Goal: Information Seeking & Learning: Check status

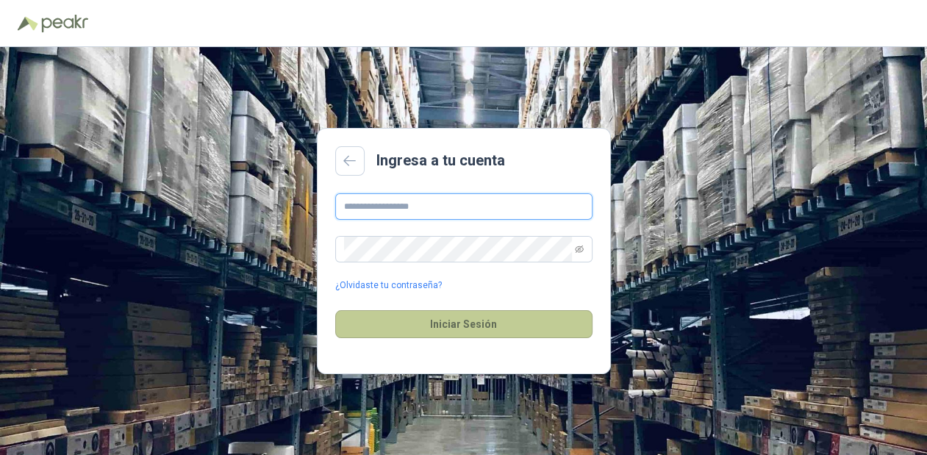
type input "**********"
click at [459, 324] on button "Iniciar Sesión" at bounding box center [463, 324] width 257 height 28
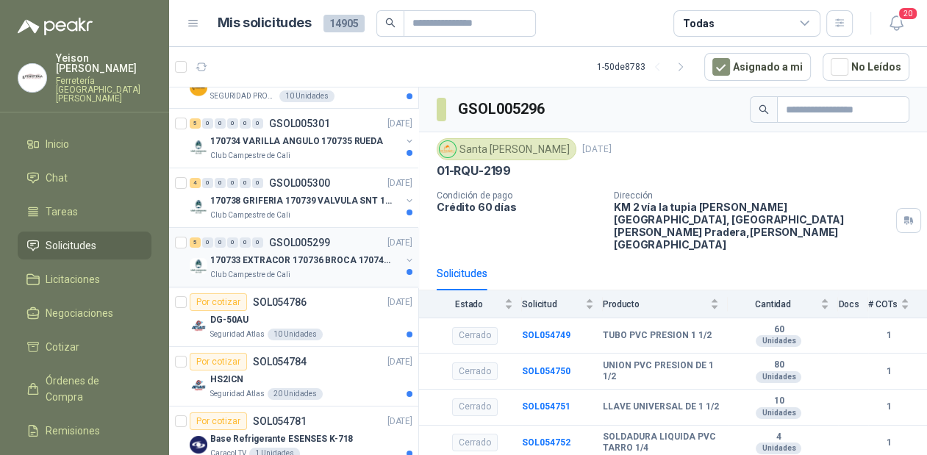
scroll to position [176, 0]
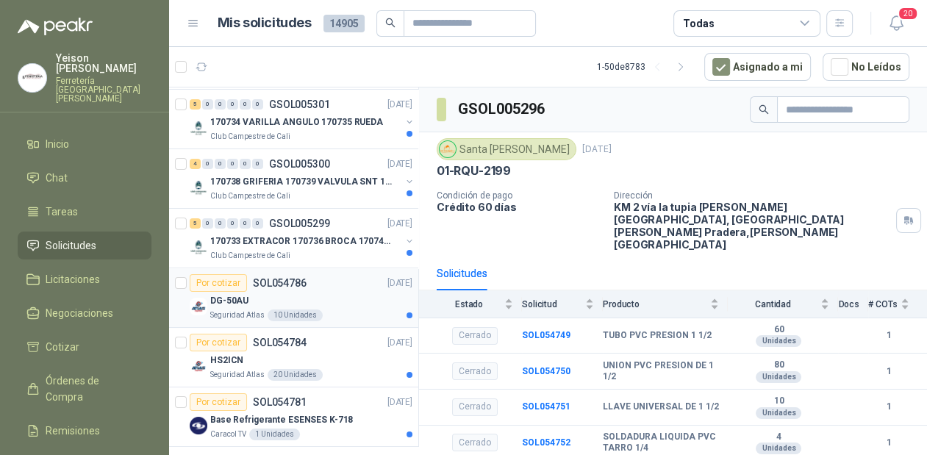
click at [312, 298] on div "DG-50AU" at bounding box center [311, 301] width 202 height 18
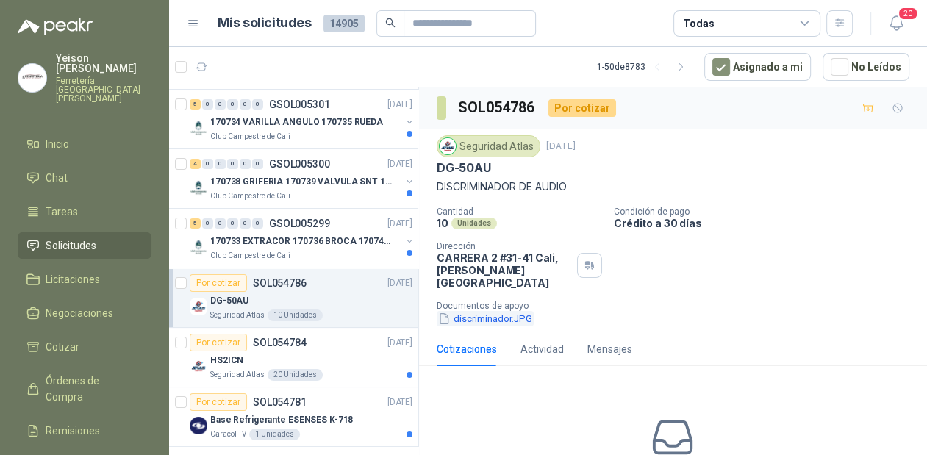
click at [495, 311] on button "discriminador.JPG" at bounding box center [485, 318] width 97 height 15
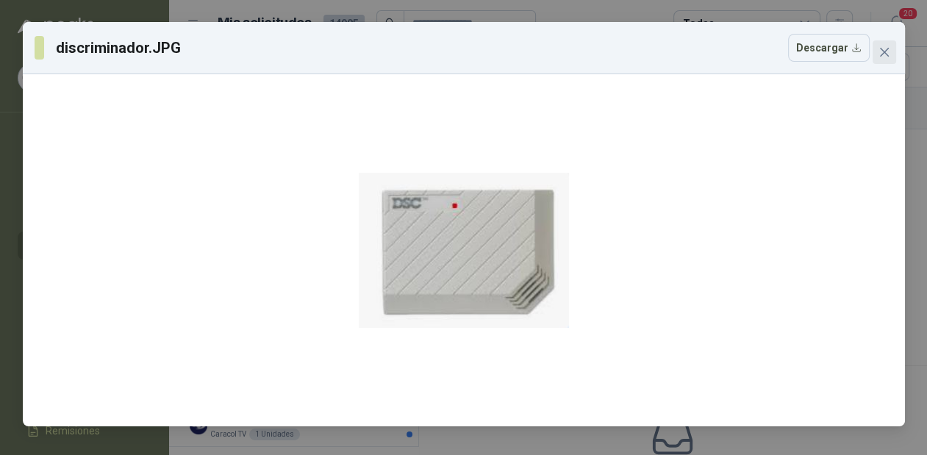
click at [876, 48] on span "Close" at bounding box center [885, 52] width 24 height 12
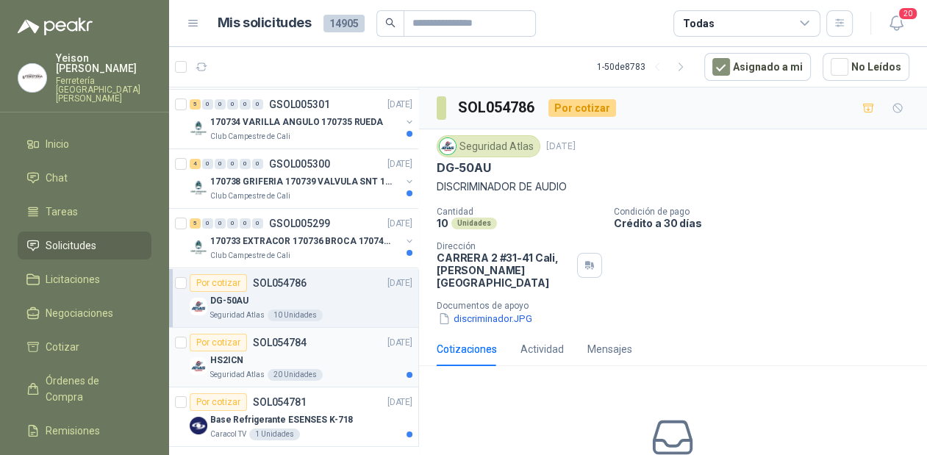
click at [242, 360] on div "HS2ICN" at bounding box center [311, 360] width 202 height 18
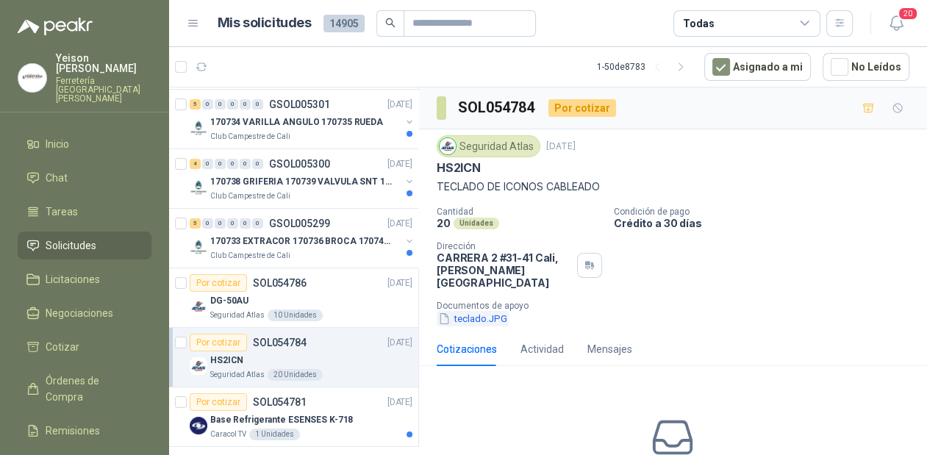
click at [482, 311] on button "teclado.JPG" at bounding box center [473, 318] width 72 height 15
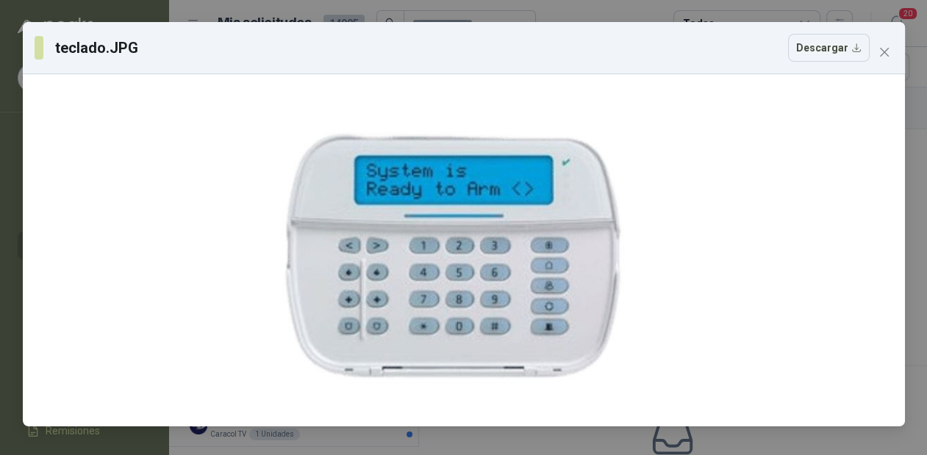
click at [881, 56] on icon "close" at bounding box center [883, 52] width 9 height 9
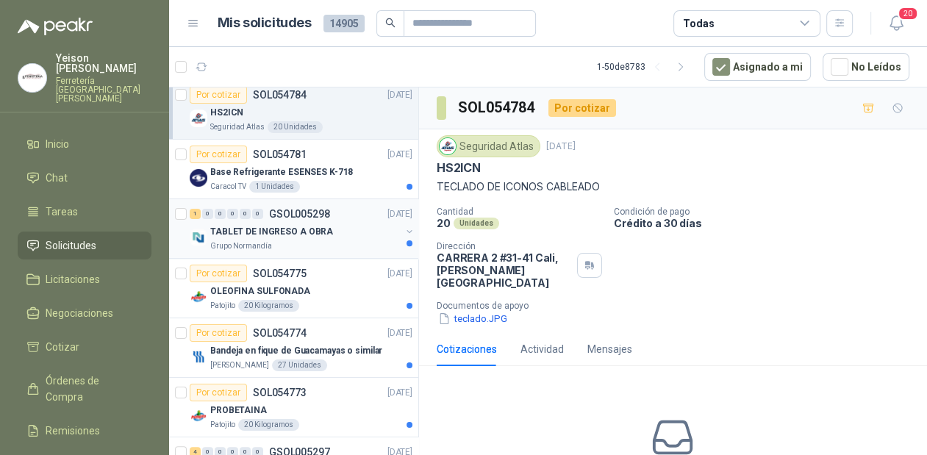
scroll to position [470, 0]
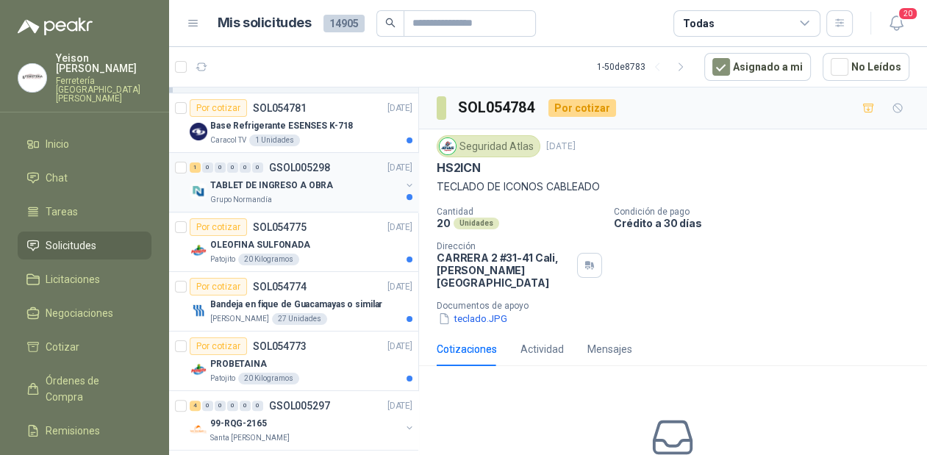
click at [315, 186] on p "TABLET DE INGRESO A OBRA" at bounding box center [271, 186] width 123 height 14
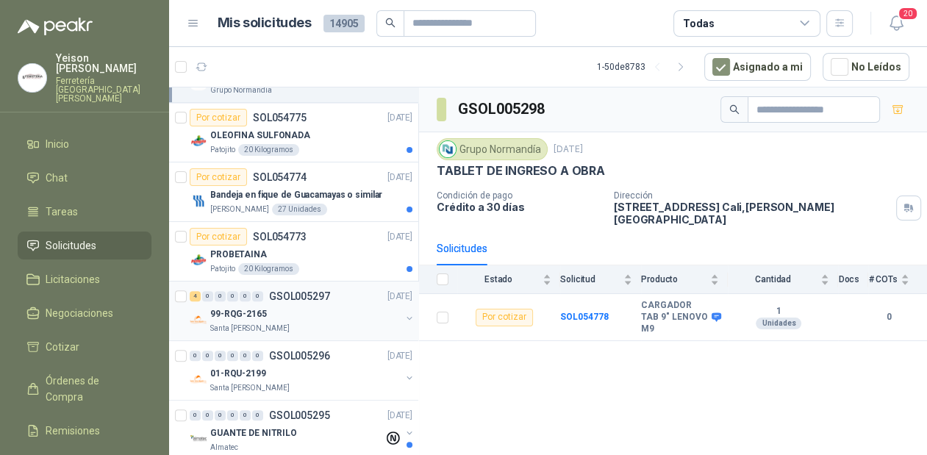
scroll to position [588, 0]
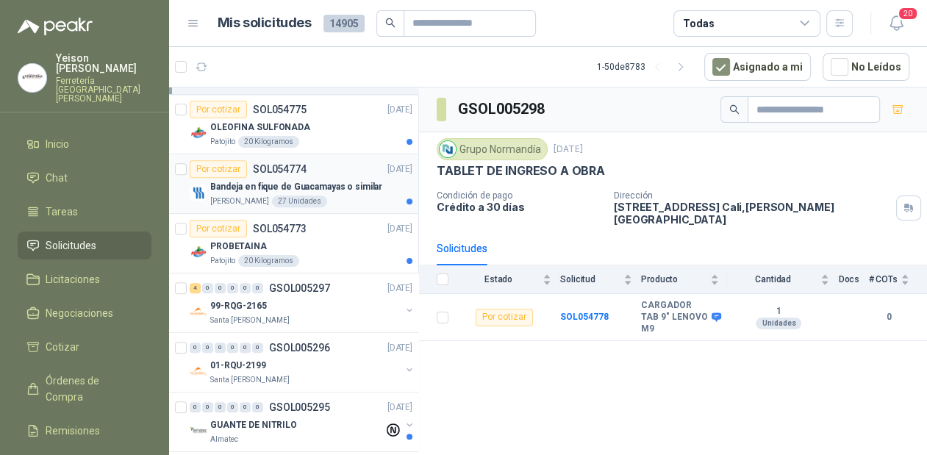
click at [291, 185] on p "Bandeja en fique de Guacamayas o similar" at bounding box center [296, 187] width 172 height 14
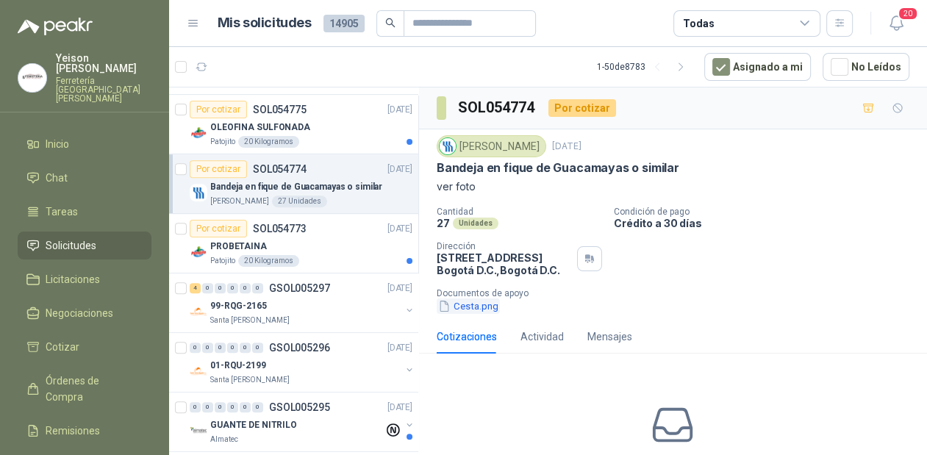
click at [473, 314] on button "Cesta.png" at bounding box center [468, 305] width 63 height 15
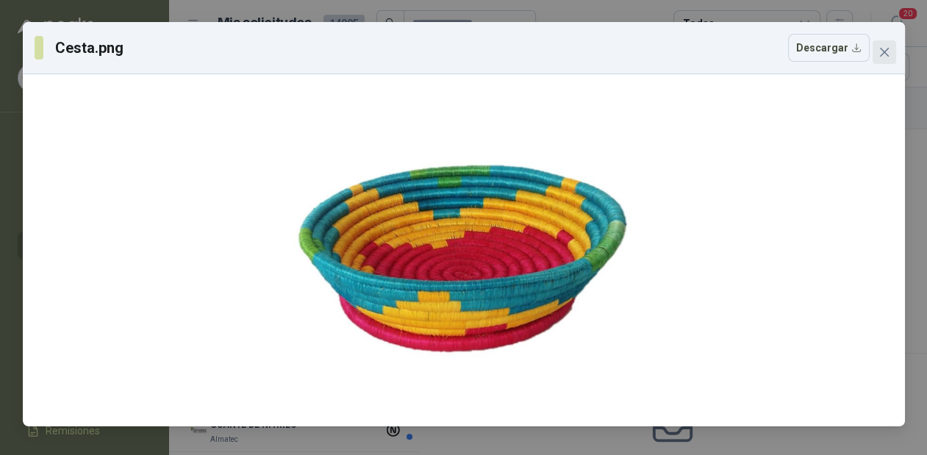
click at [876, 46] on span "Close" at bounding box center [885, 52] width 24 height 12
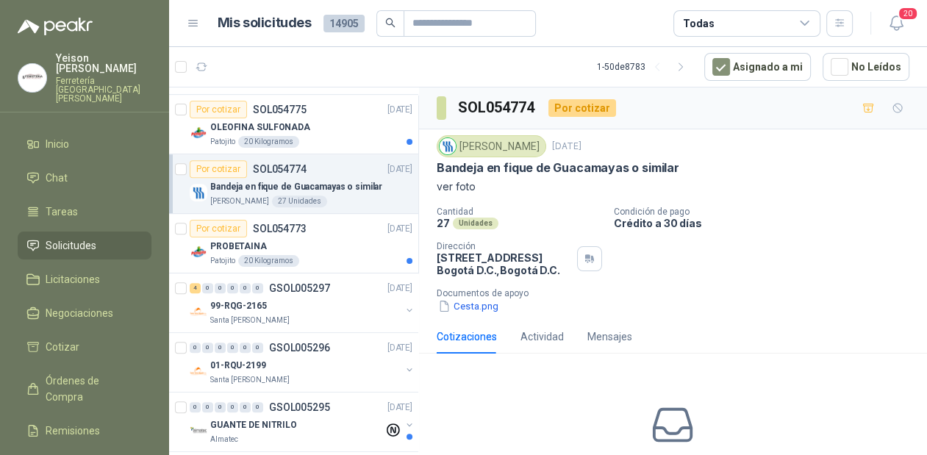
click at [293, 183] on p "Bandeja en fique de Guacamayas o similar" at bounding box center [296, 187] width 172 height 14
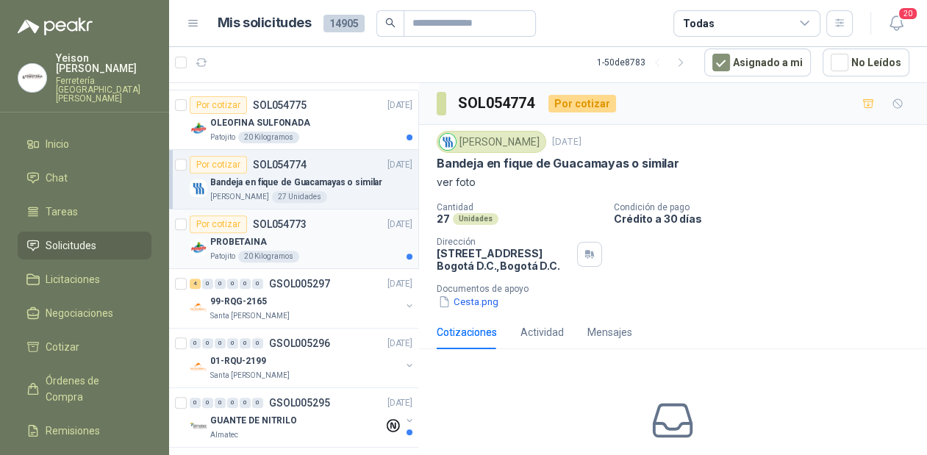
click at [280, 247] on div "PROBETAINA" at bounding box center [311, 242] width 202 height 18
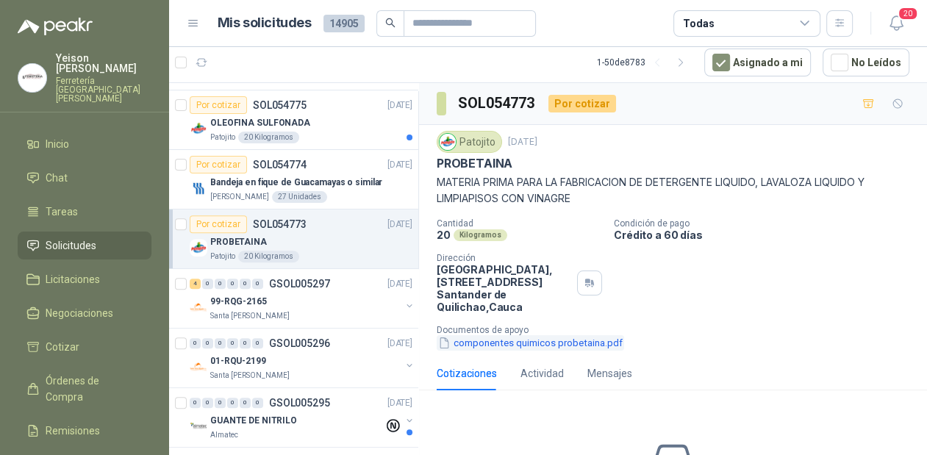
click at [485, 340] on button "componentes quimicos probetaina.pdf" at bounding box center [530, 342] width 187 height 15
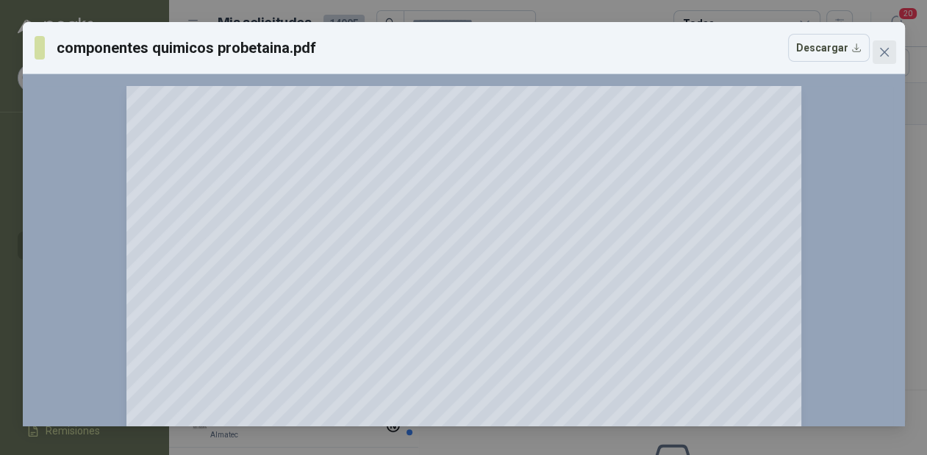
click at [889, 49] on span "Close" at bounding box center [885, 52] width 24 height 12
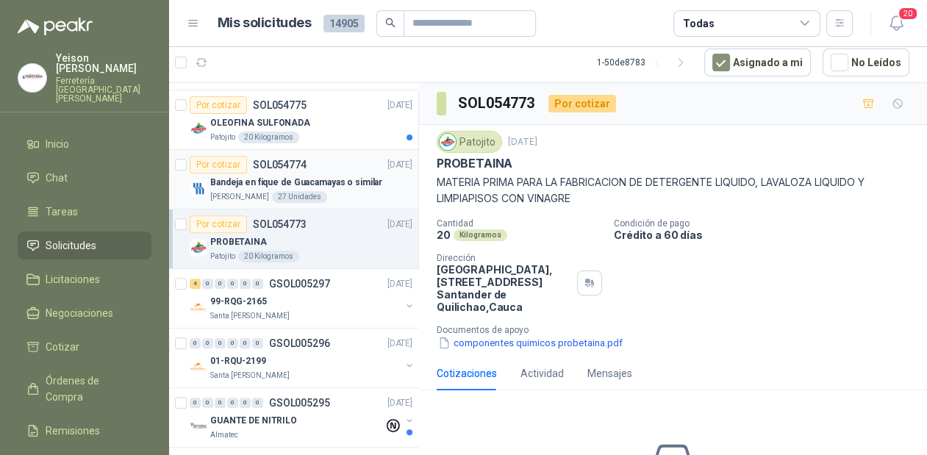
scroll to position [412, 0]
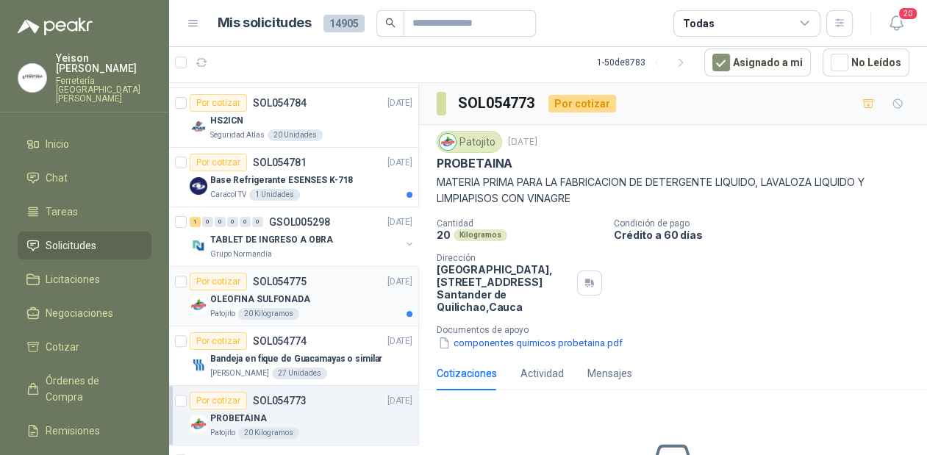
click at [302, 297] on p "OLEOFINA SULFONADA" at bounding box center [260, 300] width 100 height 14
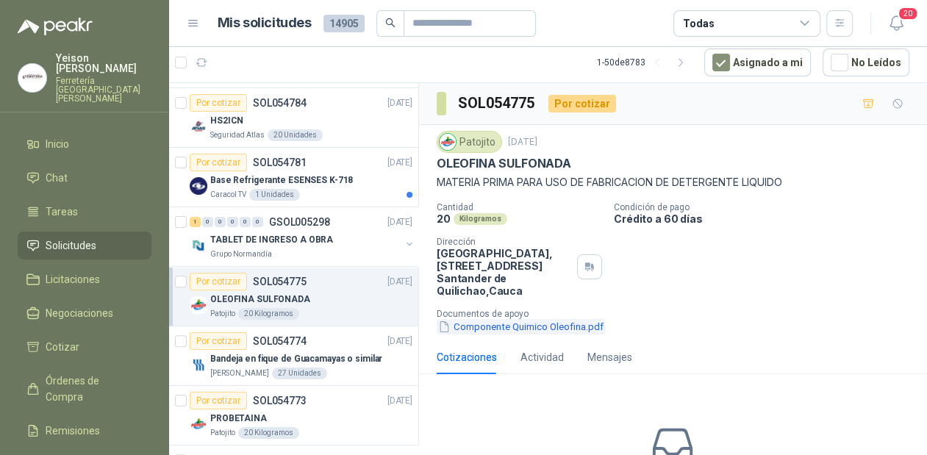
click at [511, 326] on button "Componente Quimico Oleofina.pdf" at bounding box center [521, 326] width 168 height 15
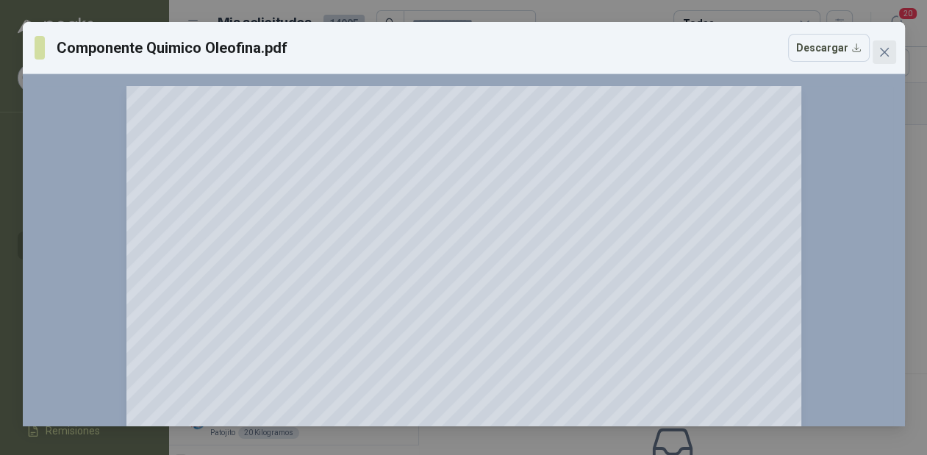
click at [884, 53] on icon "close" at bounding box center [883, 52] width 9 height 9
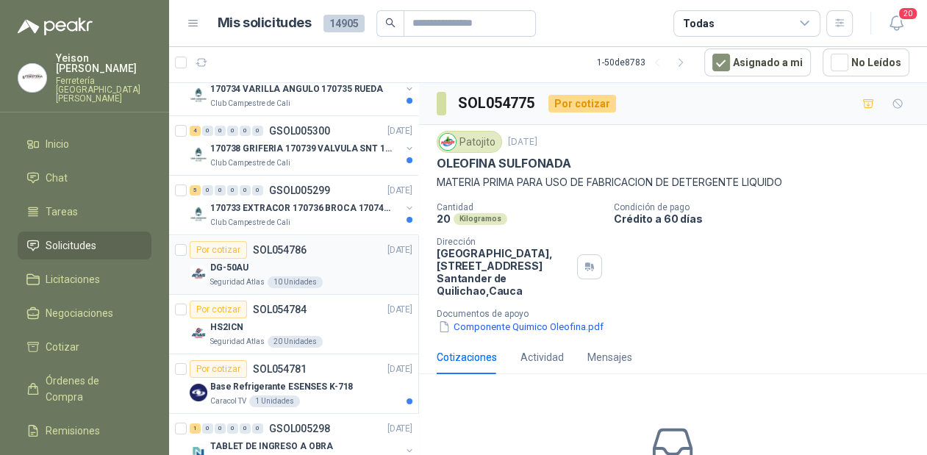
scroll to position [176, 0]
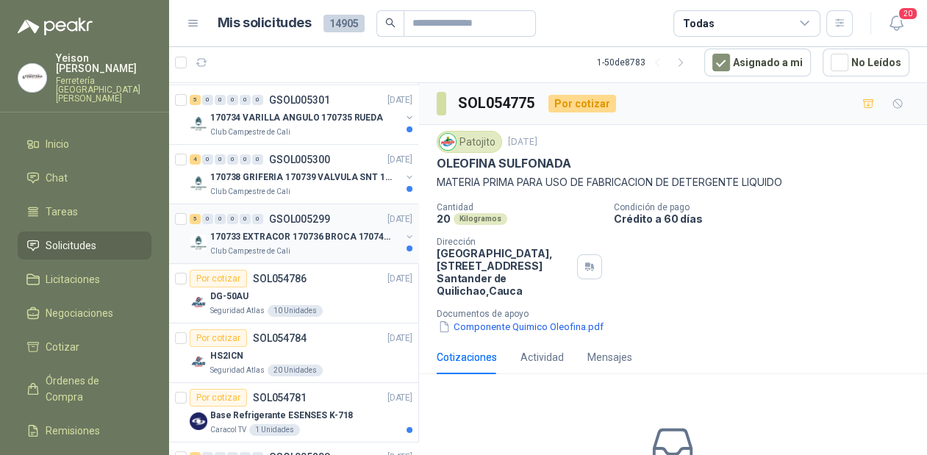
click at [338, 242] on div "170733 EXTRACOR 170736 BROCA 170743 PORTACAND" at bounding box center [305, 237] width 190 height 18
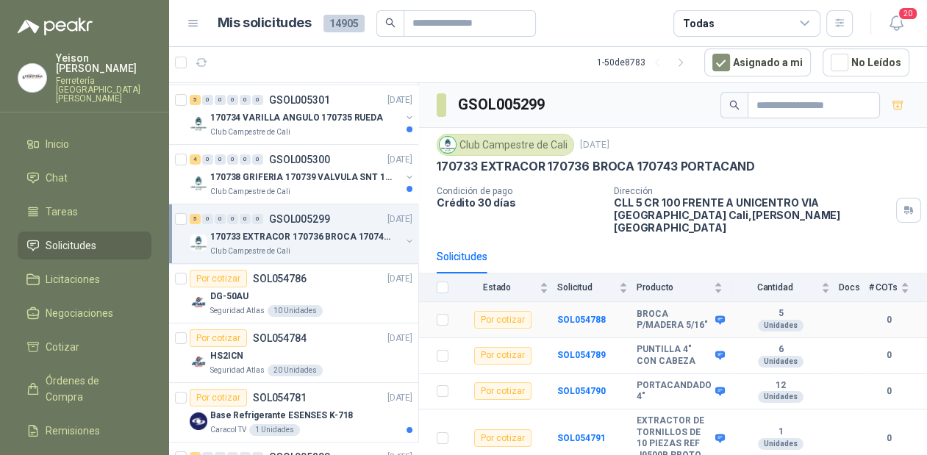
scroll to position [34, 0]
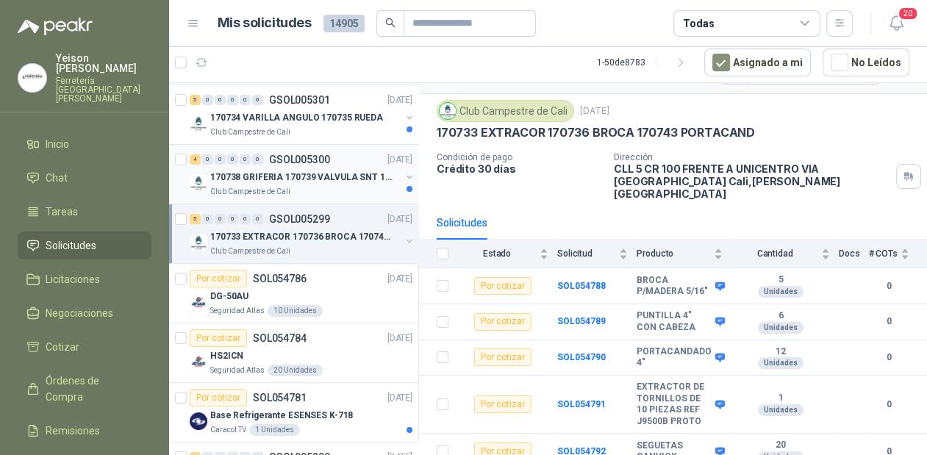
click at [320, 175] on p "170738 GRIFERIA 170739 VALVULA SNT 170742 VALVULA" at bounding box center [301, 178] width 183 height 14
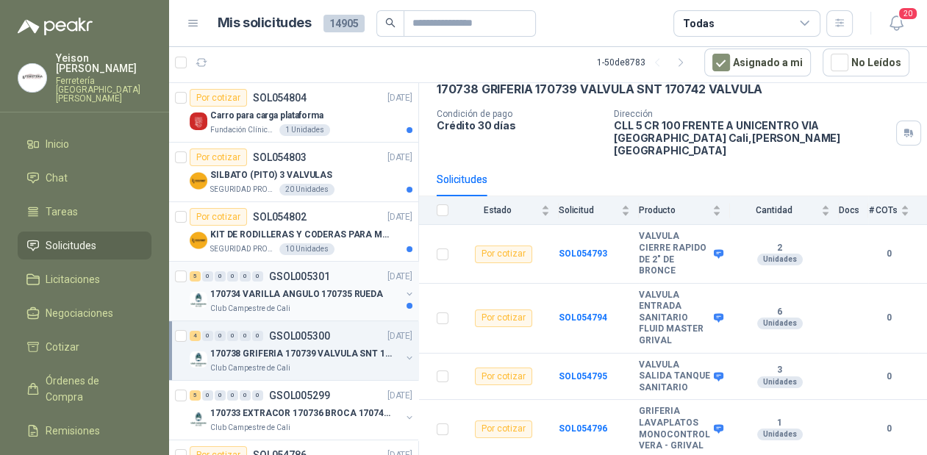
click at [283, 291] on p "170734 VARILLA ANGULO 170735 RUEDA" at bounding box center [296, 294] width 173 height 14
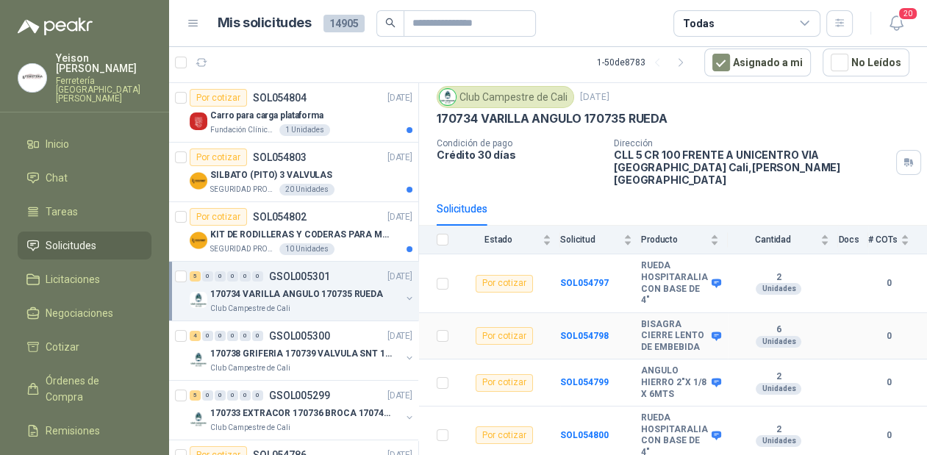
scroll to position [90, 0]
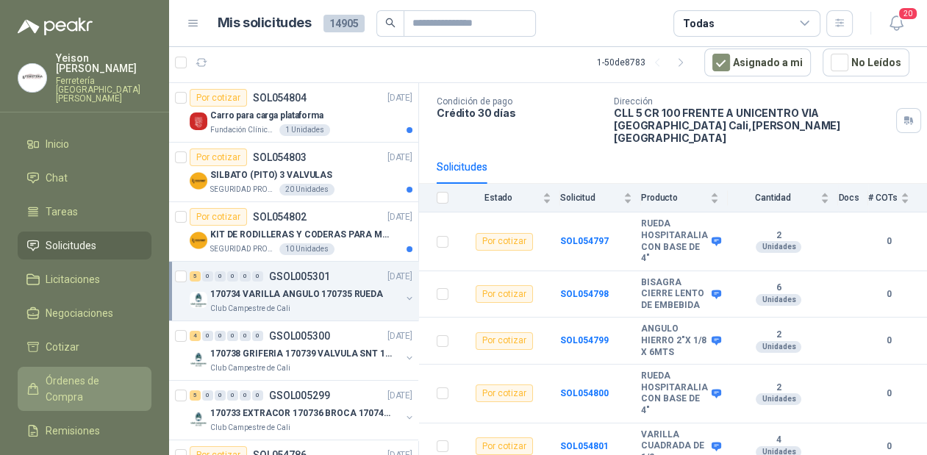
click at [87, 373] on span "Órdenes de Compra" at bounding box center [92, 389] width 92 height 32
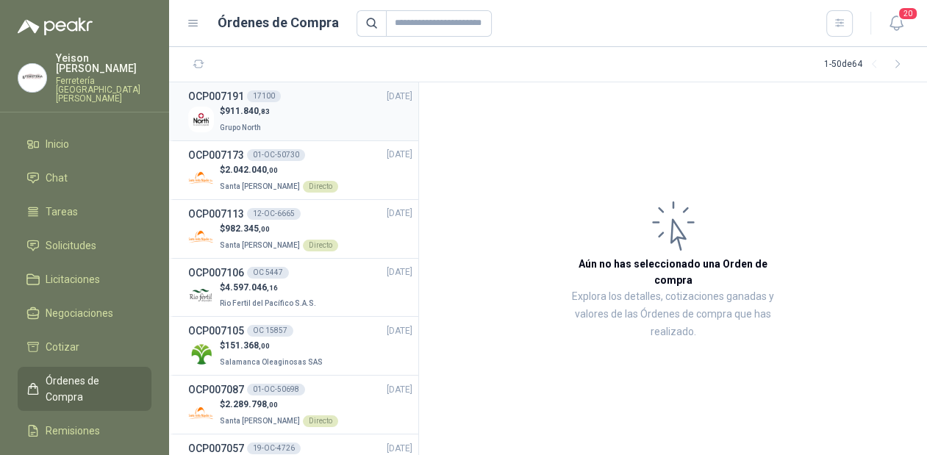
click at [259, 96] on div "17100" at bounding box center [264, 96] width 34 height 12
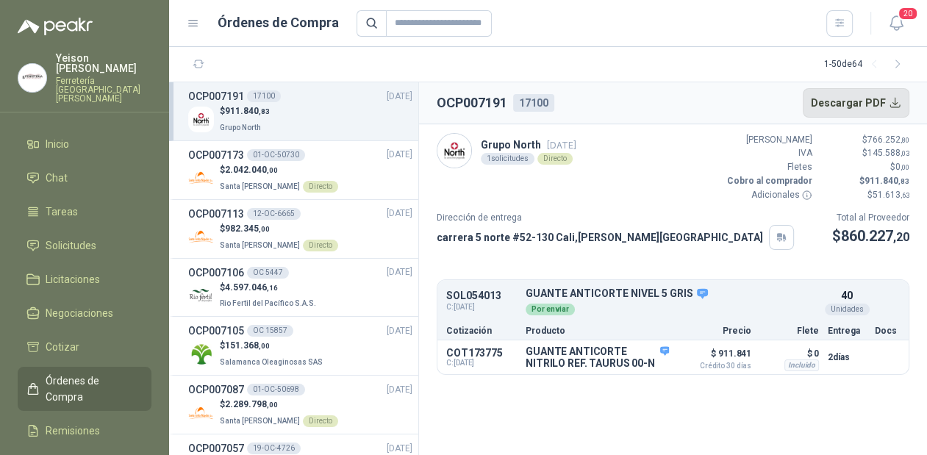
click at [892, 97] on button "Descargar PDF" at bounding box center [856, 102] width 107 height 29
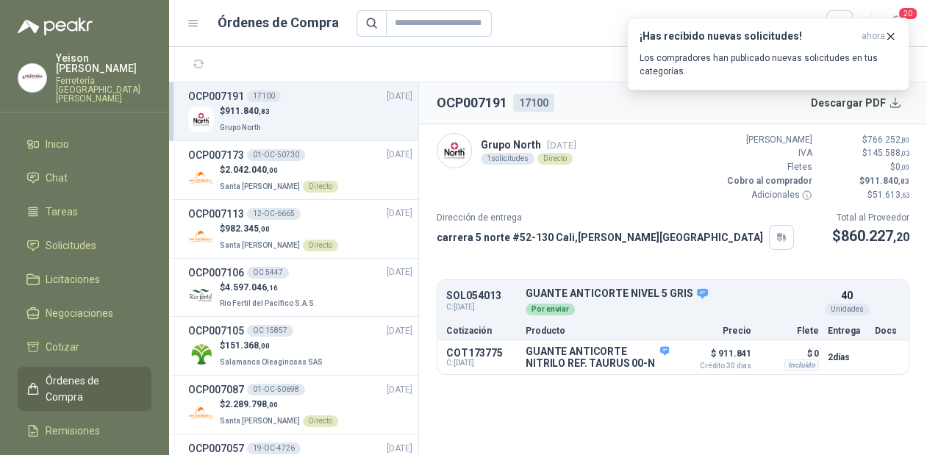
click at [277, 118] on div "$ 911.840 ,83 Grupo North" at bounding box center [300, 119] width 224 height 30
click at [890, 33] on icon "button" at bounding box center [890, 36] width 12 height 12
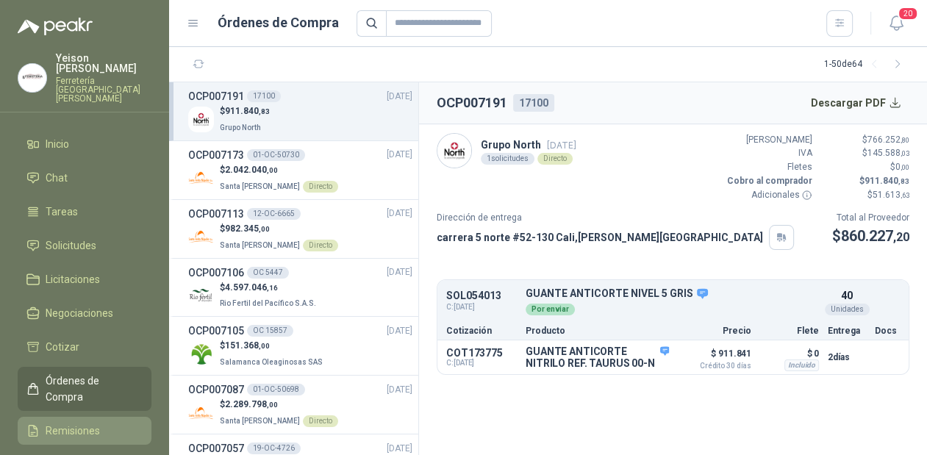
click at [71, 423] on span "Remisiones" at bounding box center [73, 431] width 54 height 16
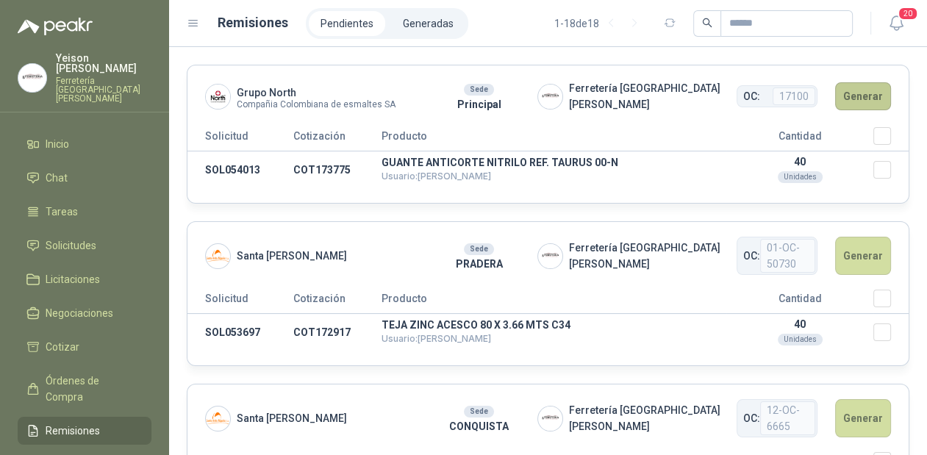
click at [844, 93] on button "Generar" at bounding box center [863, 96] width 56 height 28
click at [838, 95] on button "Generar" at bounding box center [863, 96] width 56 height 28
click at [840, 92] on button "Generar" at bounding box center [863, 96] width 56 height 28
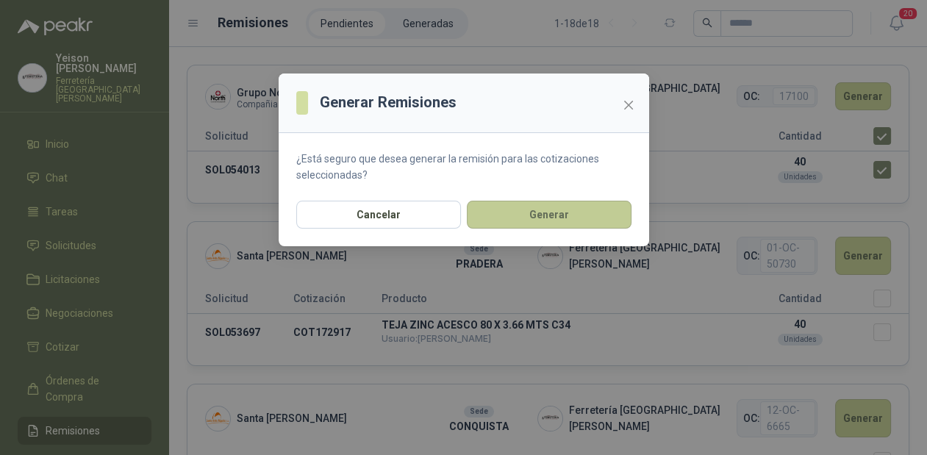
click at [567, 217] on button "Generar" at bounding box center [549, 215] width 165 height 28
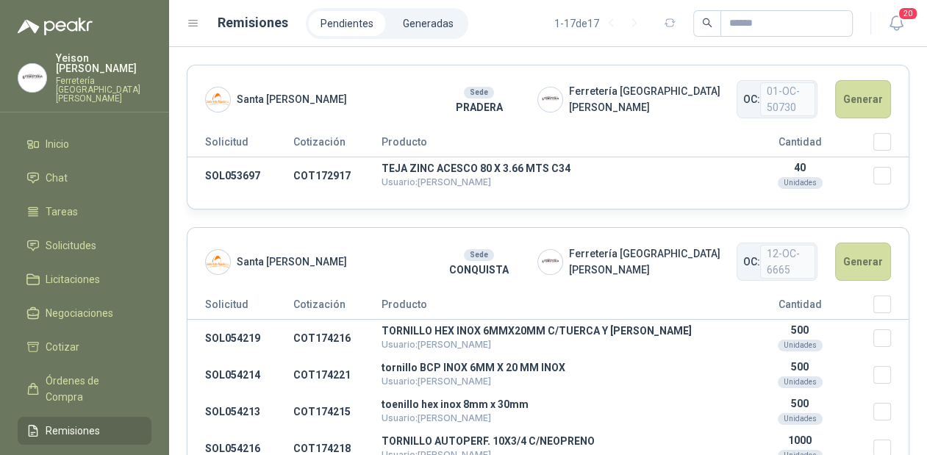
click at [272, 26] on h1 "Remisiones" at bounding box center [253, 22] width 71 height 21
click at [428, 21] on li "Generadas" at bounding box center [428, 23] width 74 height 25
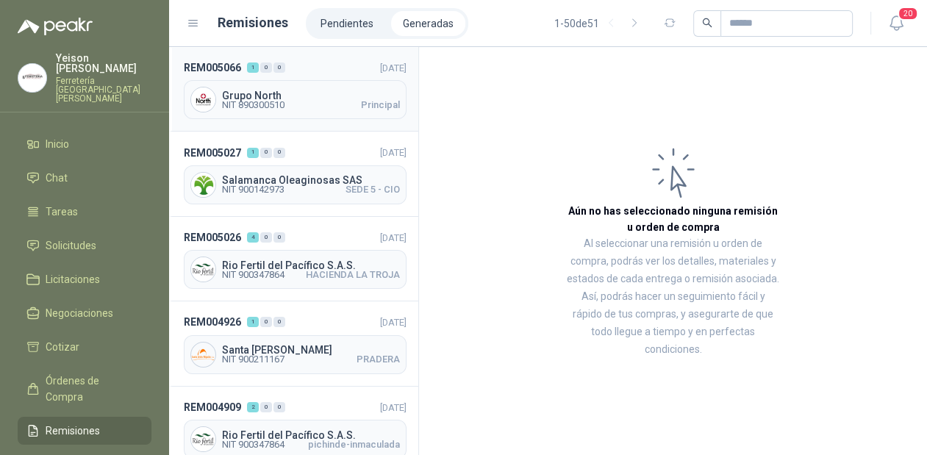
click at [338, 96] on span "Grupo North" at bounding box center [311, 95] width 178 height 10
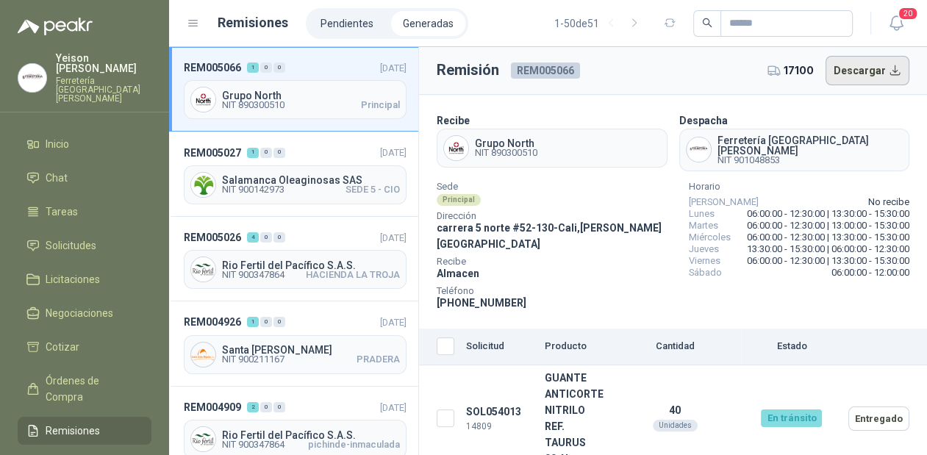
click at [870, 60] on button "Descargar" at bounding box center [867, 70] width 85 height 29
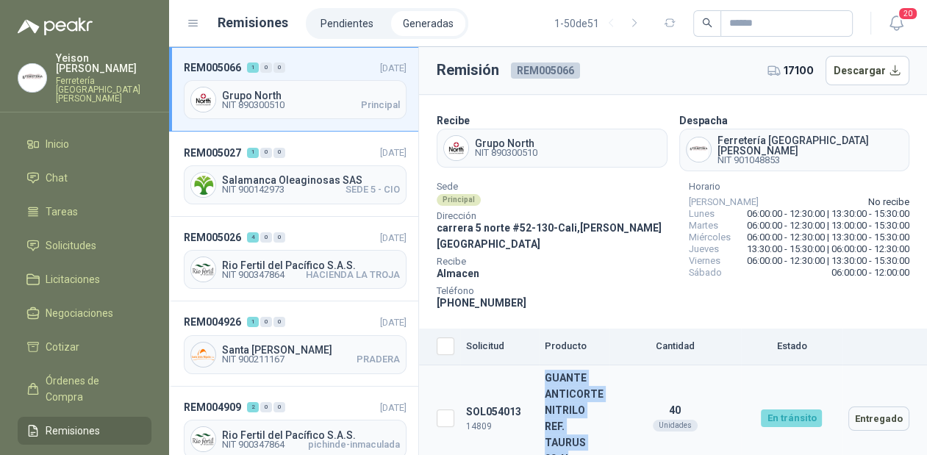
drag, startPoint x: 579, startPoint y: 435, endPoint x: 545, endPoint y: 359, distance: 83.6
click at [545, 365] on td "GUANTE ANTICORTE NITRILO REF. TAURUS 00-N" at bounding box center [574, 418] width 71 height 107
copy td "GUANTE ANTICORTE NITRILO REF. TAURUS 00-N"
click at [627, 365] on td "40 Unidades" at bounding box center [675, 418] width 132 height 107
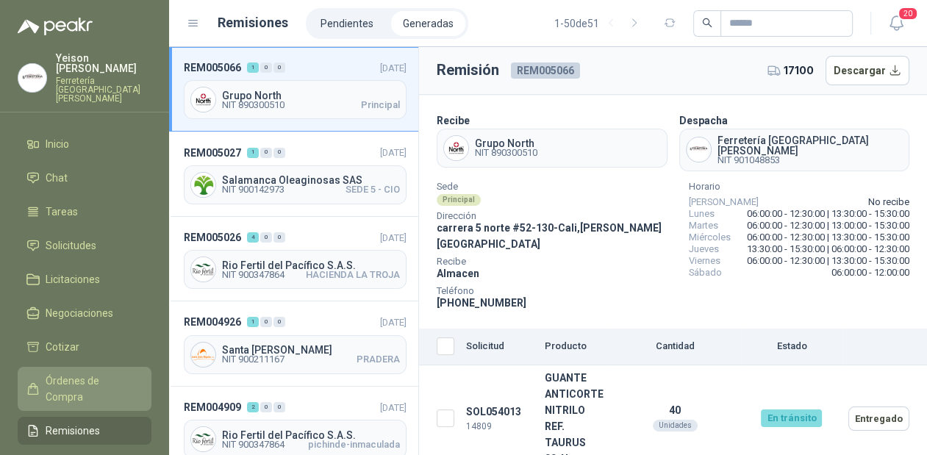
click at [88, 373] on span "Órdenes de Compra" at bounding box center [92, 389] width 92 height 32
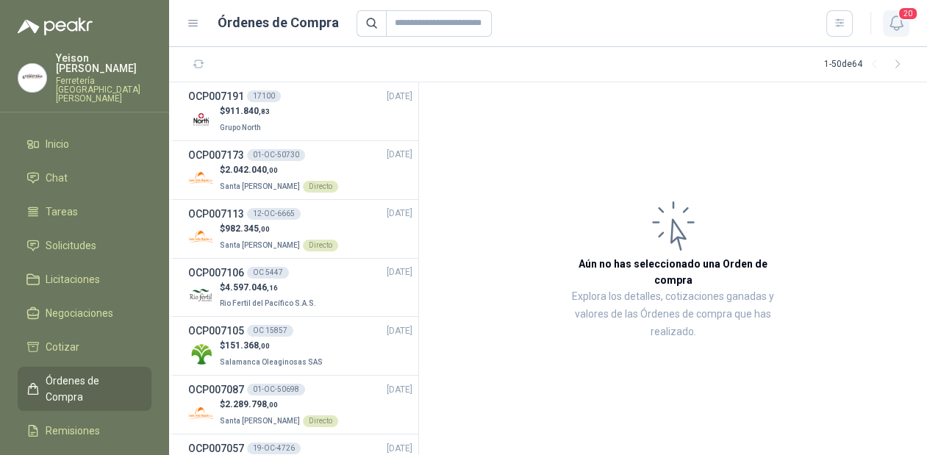
click at [900, 26] on icon "button" at bounding box center [896, 23] width 18 height 18
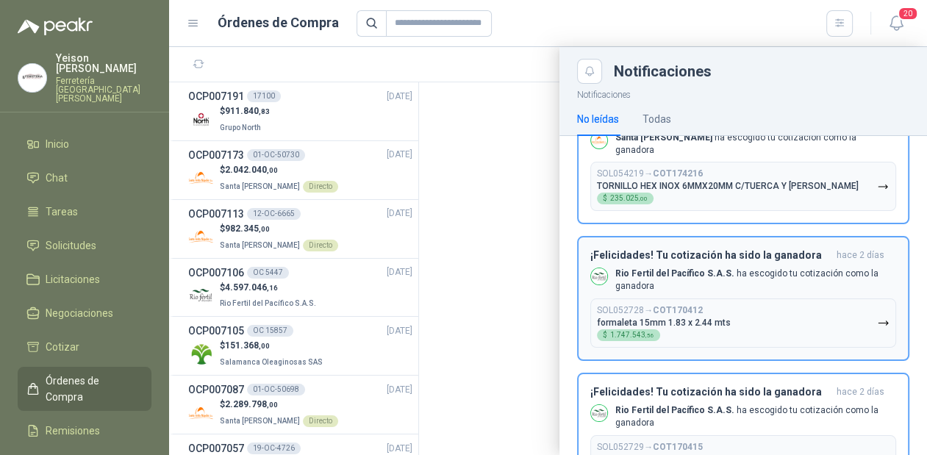
scroll to position [1117, 0]
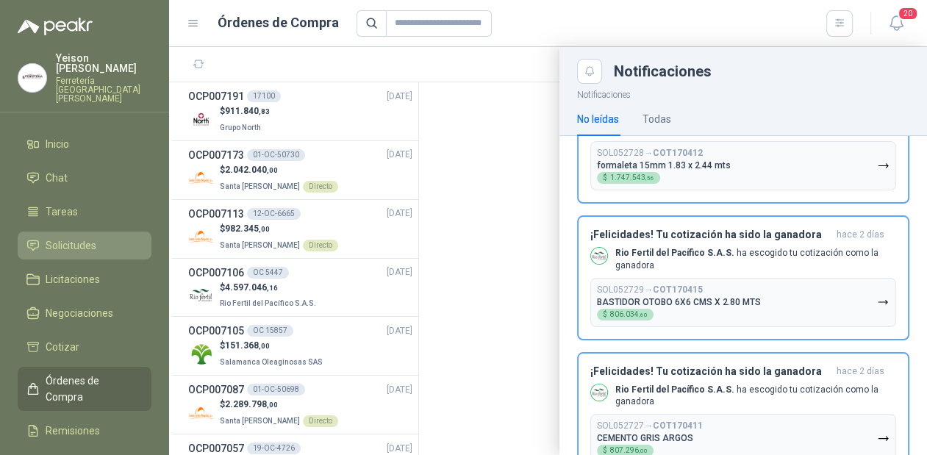
click at [93, 237] on span "Solicitudes" at bounding box center [71, 245] width 51 height 16
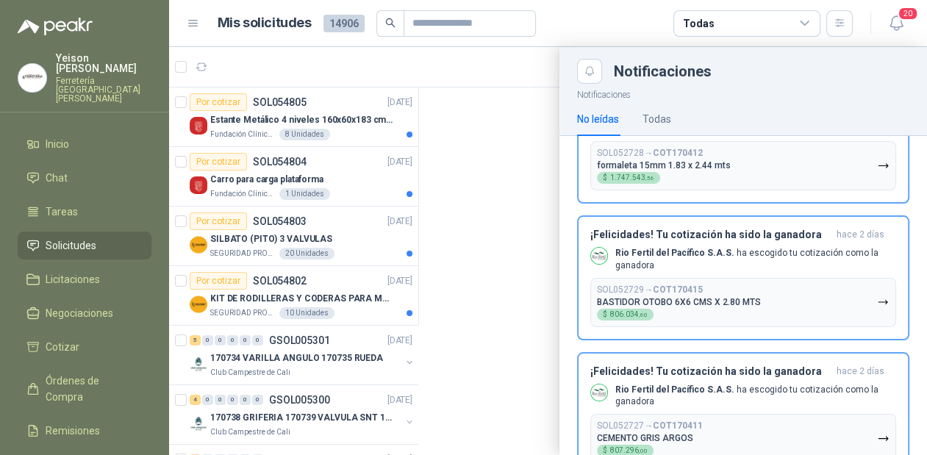
click at [331, 234] on div at bounding box center [548, 251] width 758 height 408
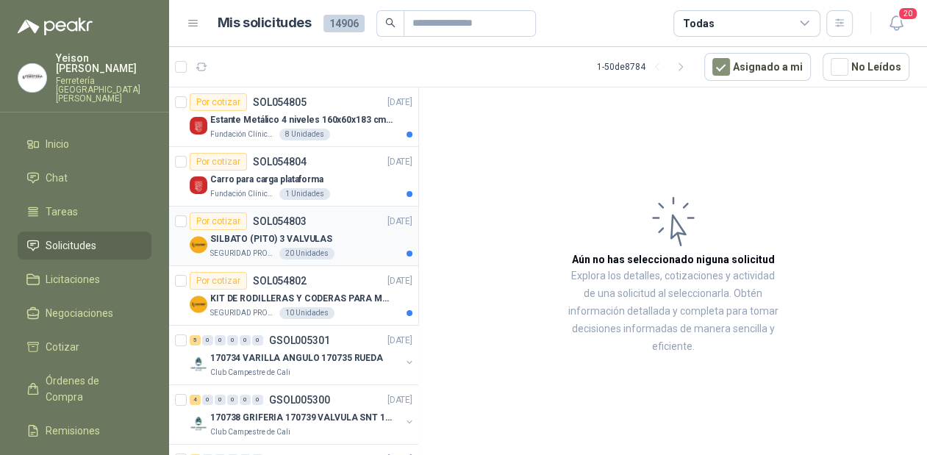
click at [279, 235] on p "SILBATO (PITO) 3 VALVULAS" at bounding box center [271, 239] width 122 height 14
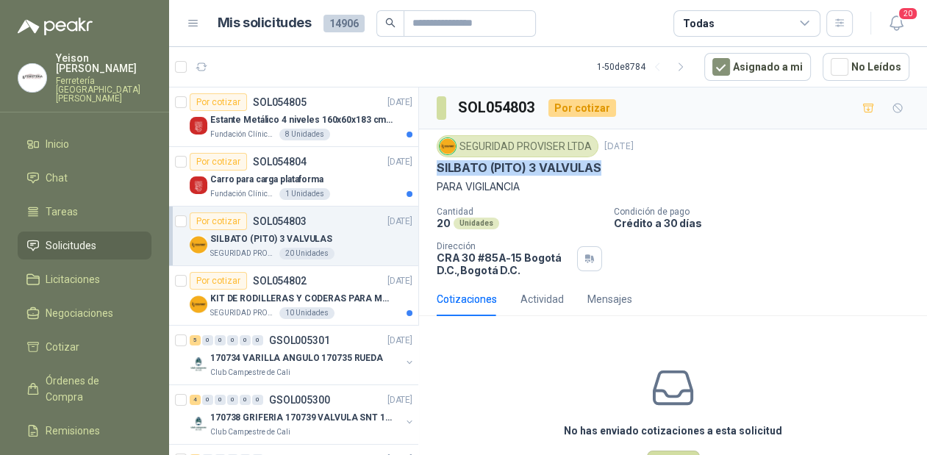
drag, startPoint x: 598, startPoint y: 166, endPoint x: 438, endPoint y: 166, distance: 159.5
click at [438, 166] on p "SILBATO (PITO) 3 VALVULAS" at bounding box center [519, 167] width 165 height 15
copy p "SILBATO (PITO) 3 VALVULAS"
click at [303, 108] on div "Por cotizar SOL054805" at bounding box center [248, 102] width 117 height 18
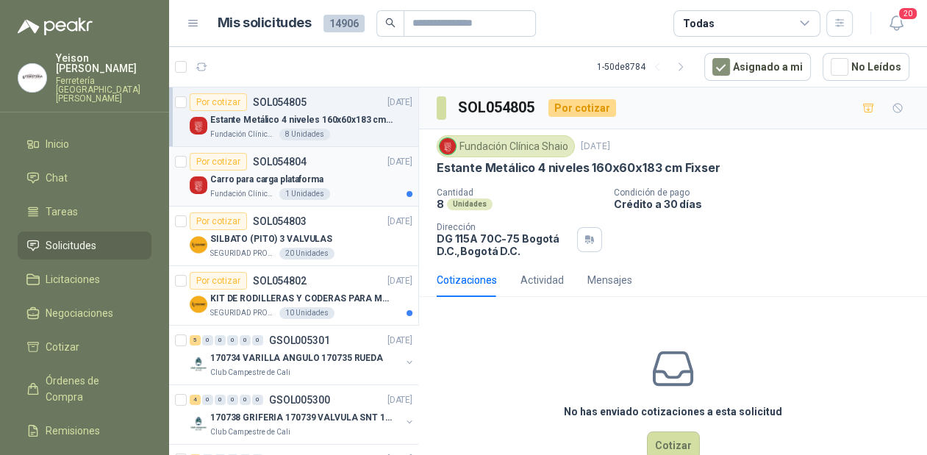
click at [277, 173] on p "Carro para carga plataforma" at bounding box center [266, 180] width 113 height 14
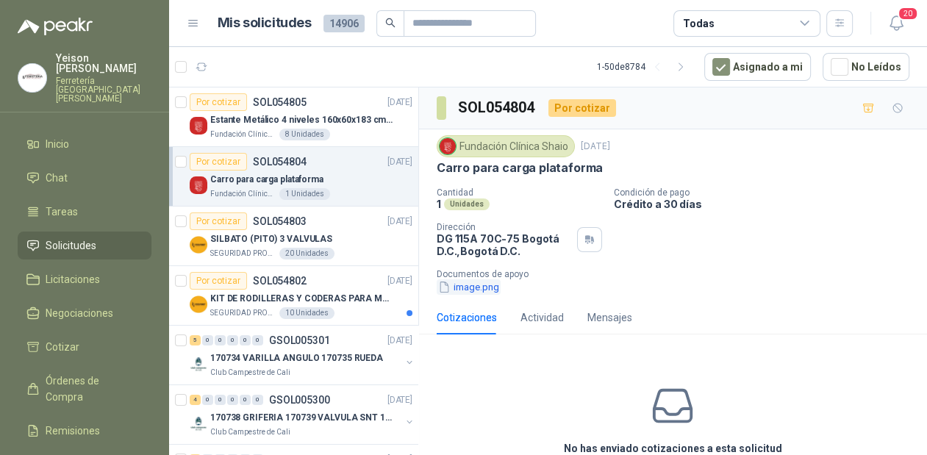
click at [468, 290] on button "image.png" at bounding box center [469, 286] width 64 height 15
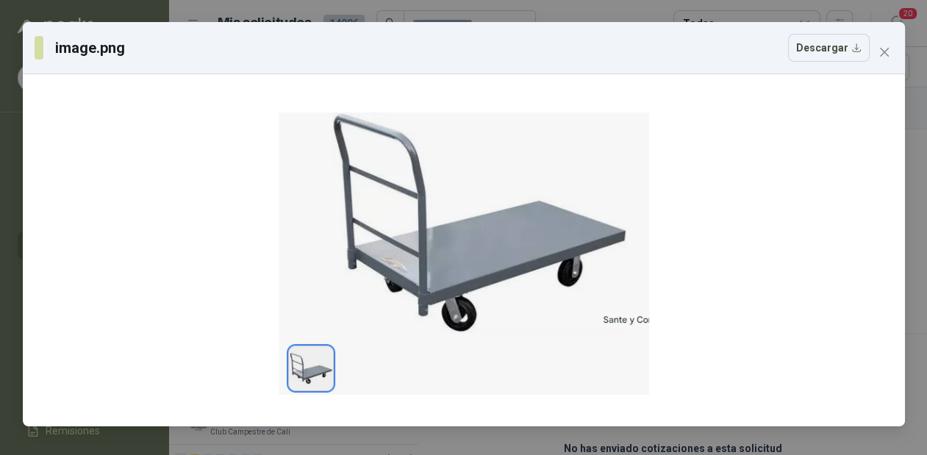
click at [899, 53] on div "image.png Descargar" at bounding box center [464, 48] width 882 height 52
click at [895, 48] on div "image.png Descargar" at bounding box center [464, 48] width 882 height 52
click at [889, 49] on span "Close" at bounding box center [885, 52] width 24 height 12
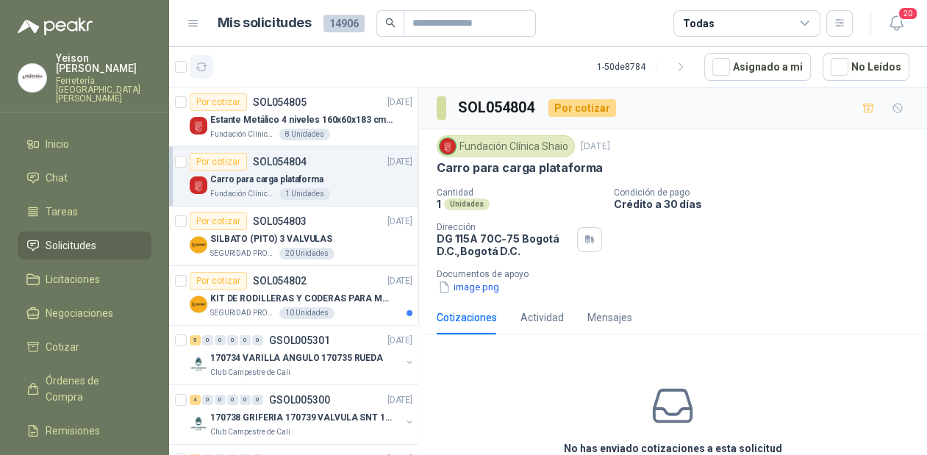
click at [207, 68] on icon "button" at bounding box center [202, 67] width 12 height 12
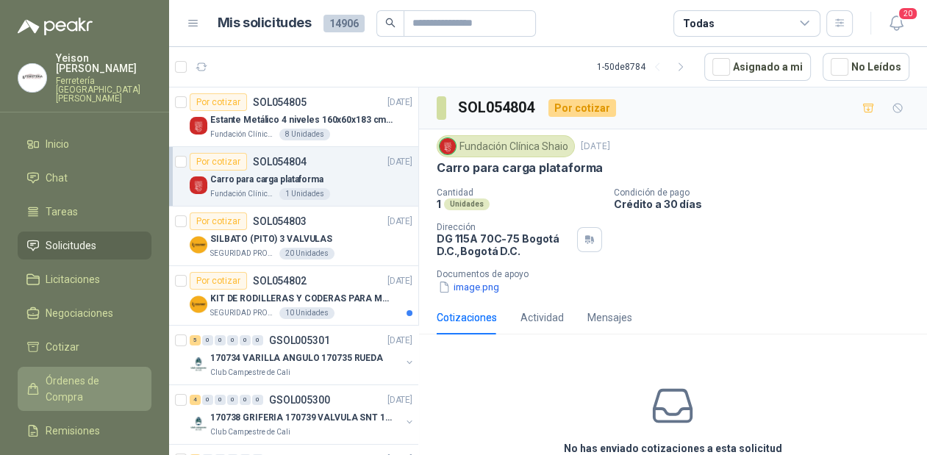
click at [69, 373] on span "Órdenes de Compra" at bounding box center [92, 389] width 92 height 32
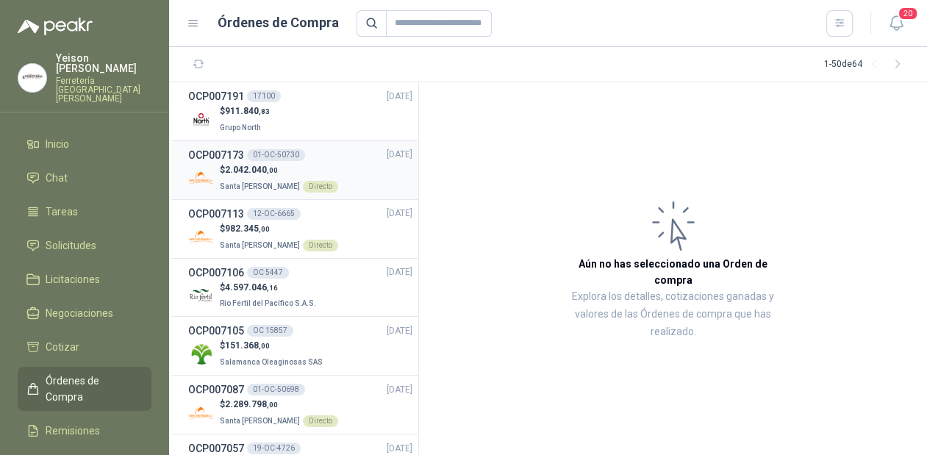
click at [284, 164] on p "$ 2.042.040 ,00" at bounding box center [279, 170] width 118 height 14
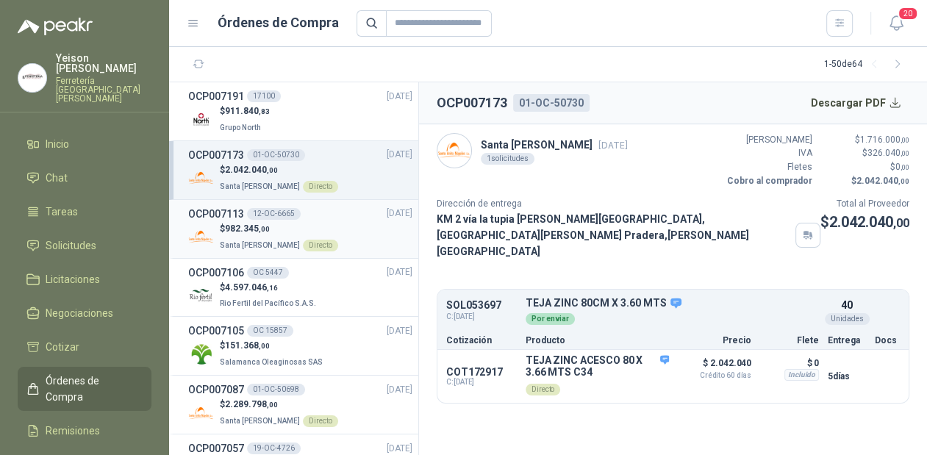
click at [298, 225] on p "$ 982.345 ,00" at bounding box center [279, 229] width 118 height 14
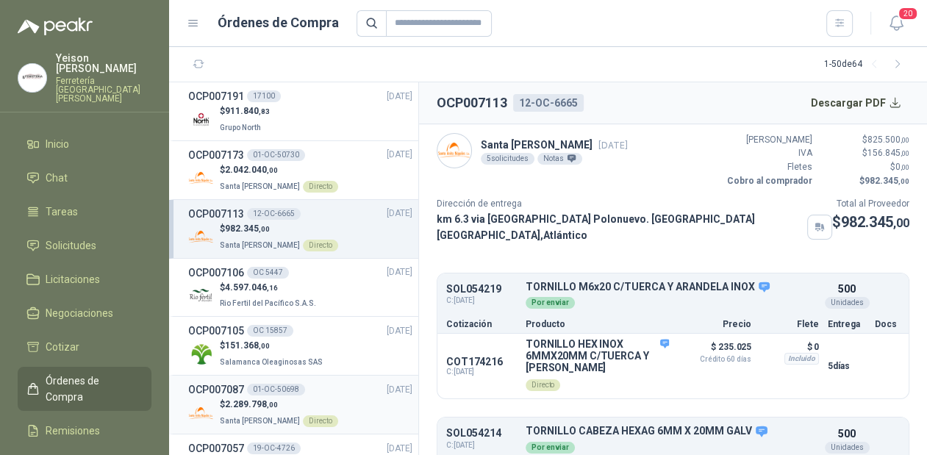
click at [317, 403] on p "$ 2.289.798 ,00" at bounding box center [279, 405] width 118 height 14
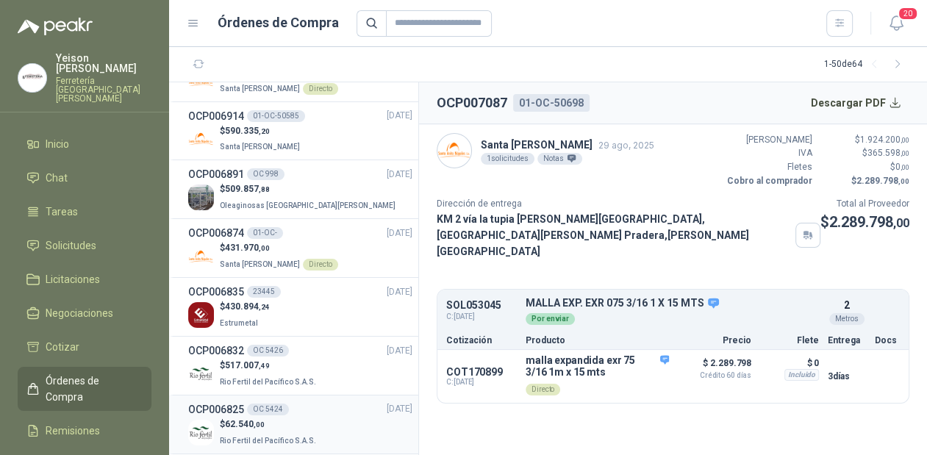
scroll to position [529, 0]
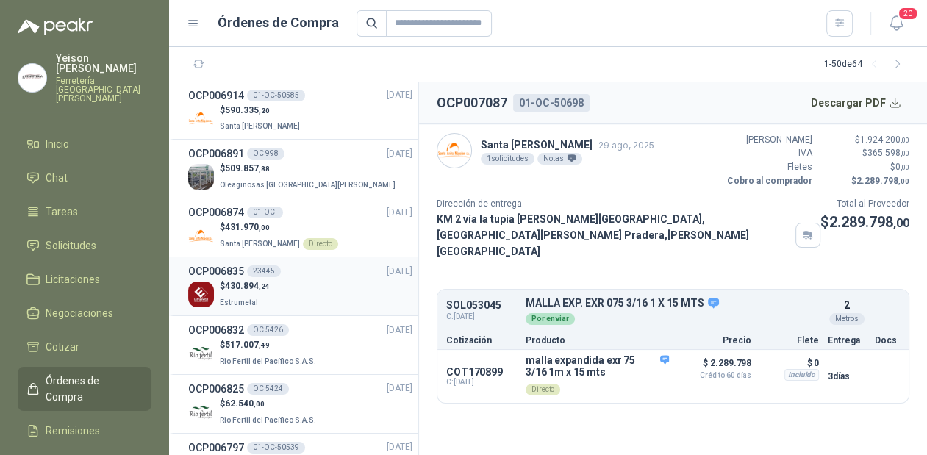
click at [253, 293] on p "Estrumetal" at bounding box center [245, 301] width 50 height 16
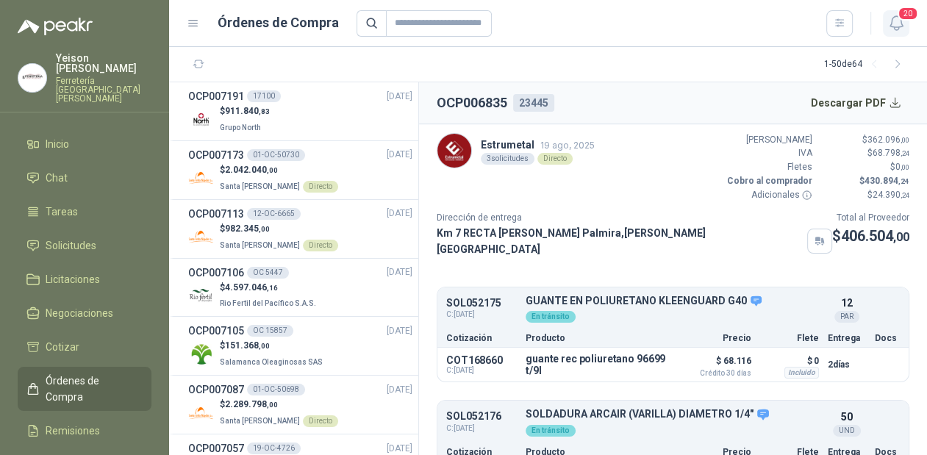
click at [901, 23] on icon "button" at bounding box center [896, 23] width 18 height 18
